Goal: Task Accomplishment & Management: Manage account settings

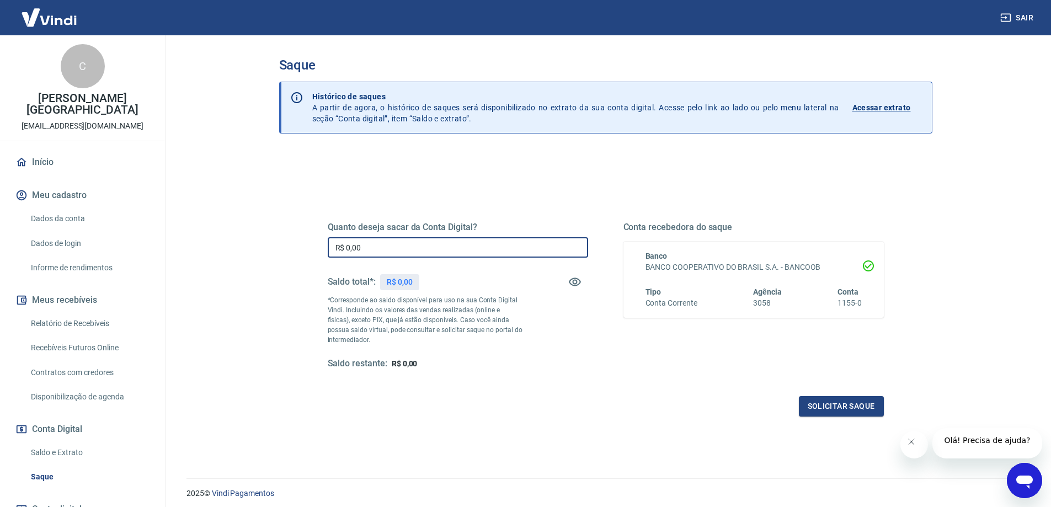
drag, startPoint x: 379, startPoint y: 247, endPoint x: 180, endPoint y: 229, distance: 199.5
click at [180, 229] on main "Saque Histórico de saques A partir de agora, o histórico de saques será disponi…" at bounding box center [605, 271] width 891 height 472
type input "R$ 998,47"
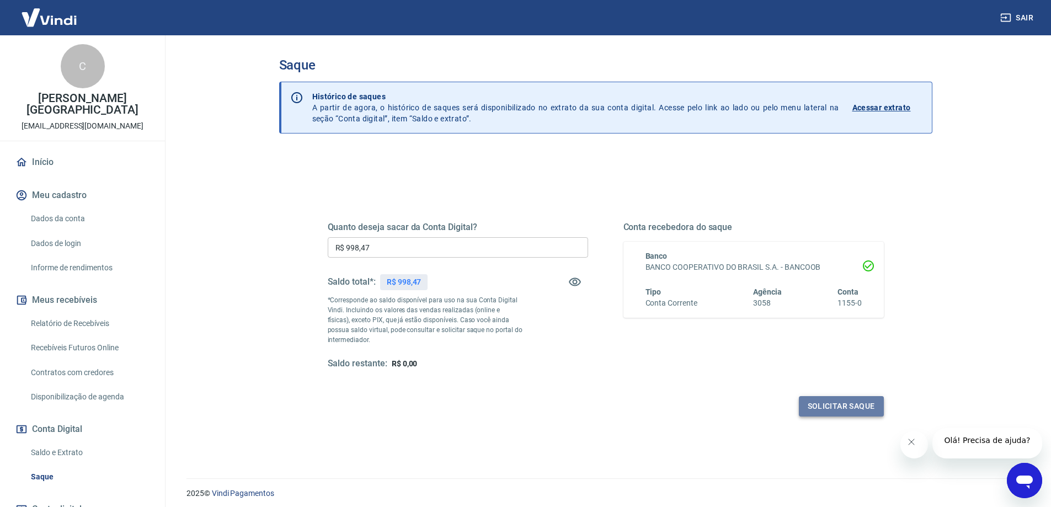
click at [838, 407] on button "Solicitar saque" at bounding box center [841, 406] width 85 height 20
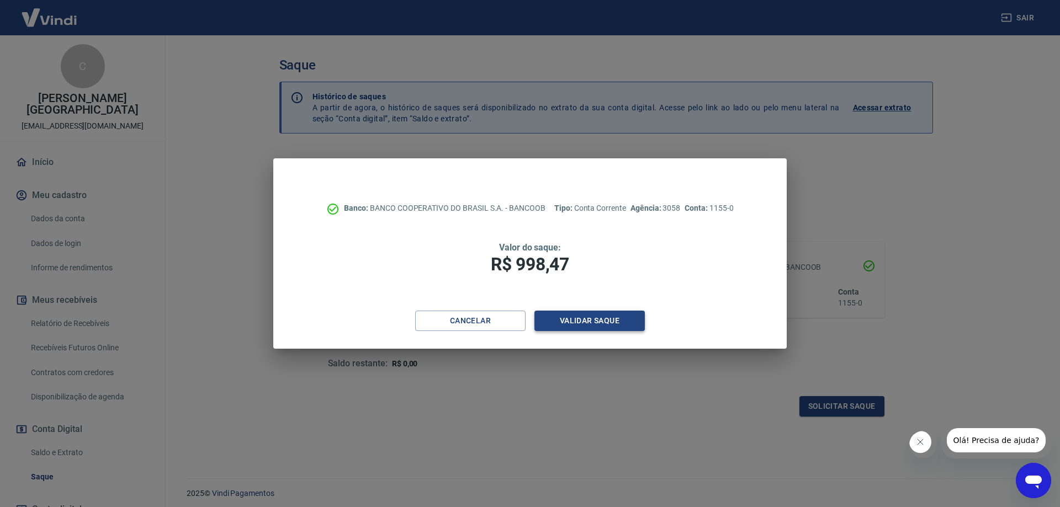
click at [590, 315] on button "Validar saque" at bounding box center [589, 321] width 110 height 20
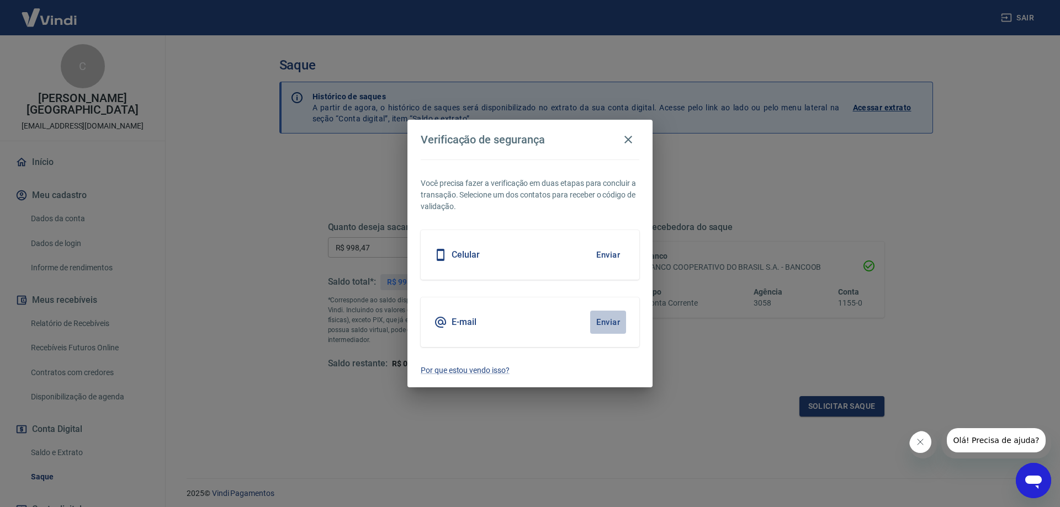
click at [590, 315] on button "Enviar" at bounding box center [608, 322] width 36 height 23
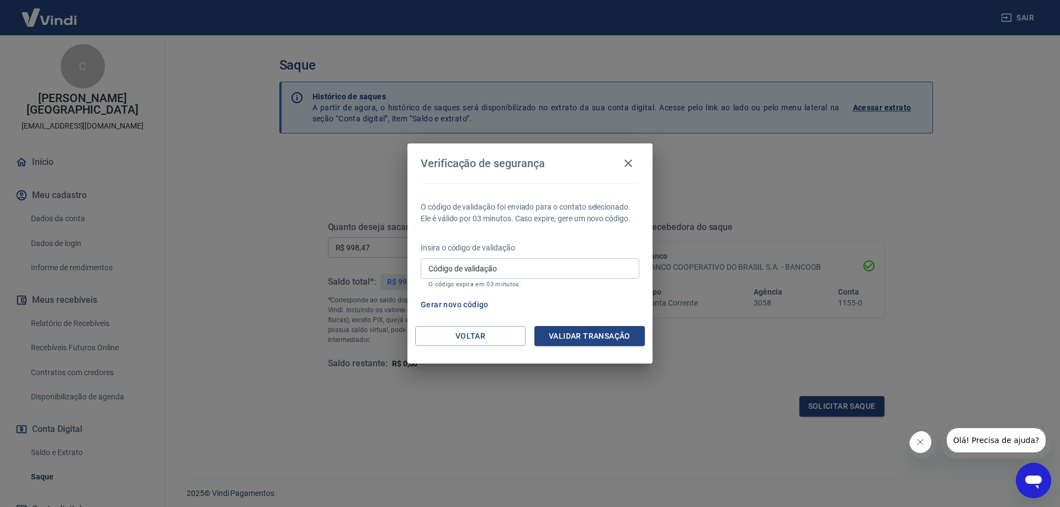
click at [481, 267] on input "Código de validação" at bounding box center [530, 268] width 219 height 20
click at [695, 372] on div "Verificação de segurança O código de validação foi enviado para o contato selec…" at bounding box center [530, 253] width 1060 height 507
click at [529, 273] on input "Código de validação" at bounding box center [530, 268] width 219 height 20
type input "533552"
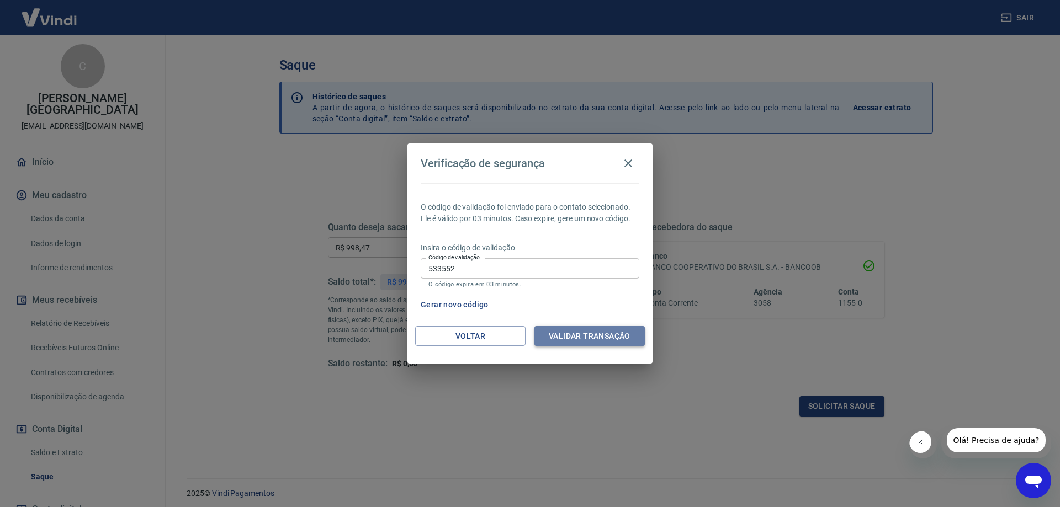
click at [610, 343] on button "Validar transação" at bounding box center [589, 336] width 110 height 20
